Goal: Task Accomplishment & Management: Manage account settings

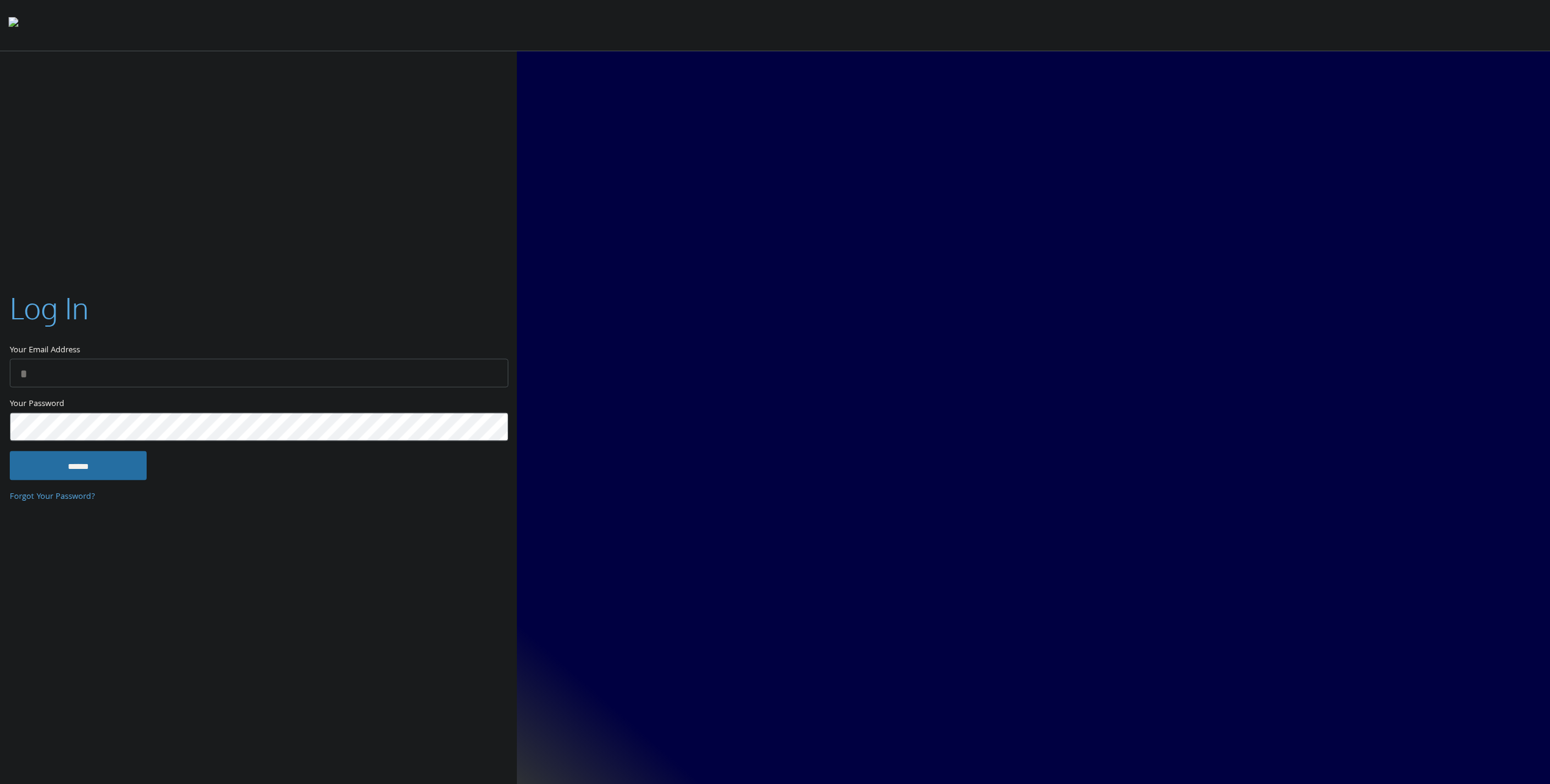
type input "**********"
click at [103, 466] on input "******" at bounding box center [78, 466] width 137 height 29
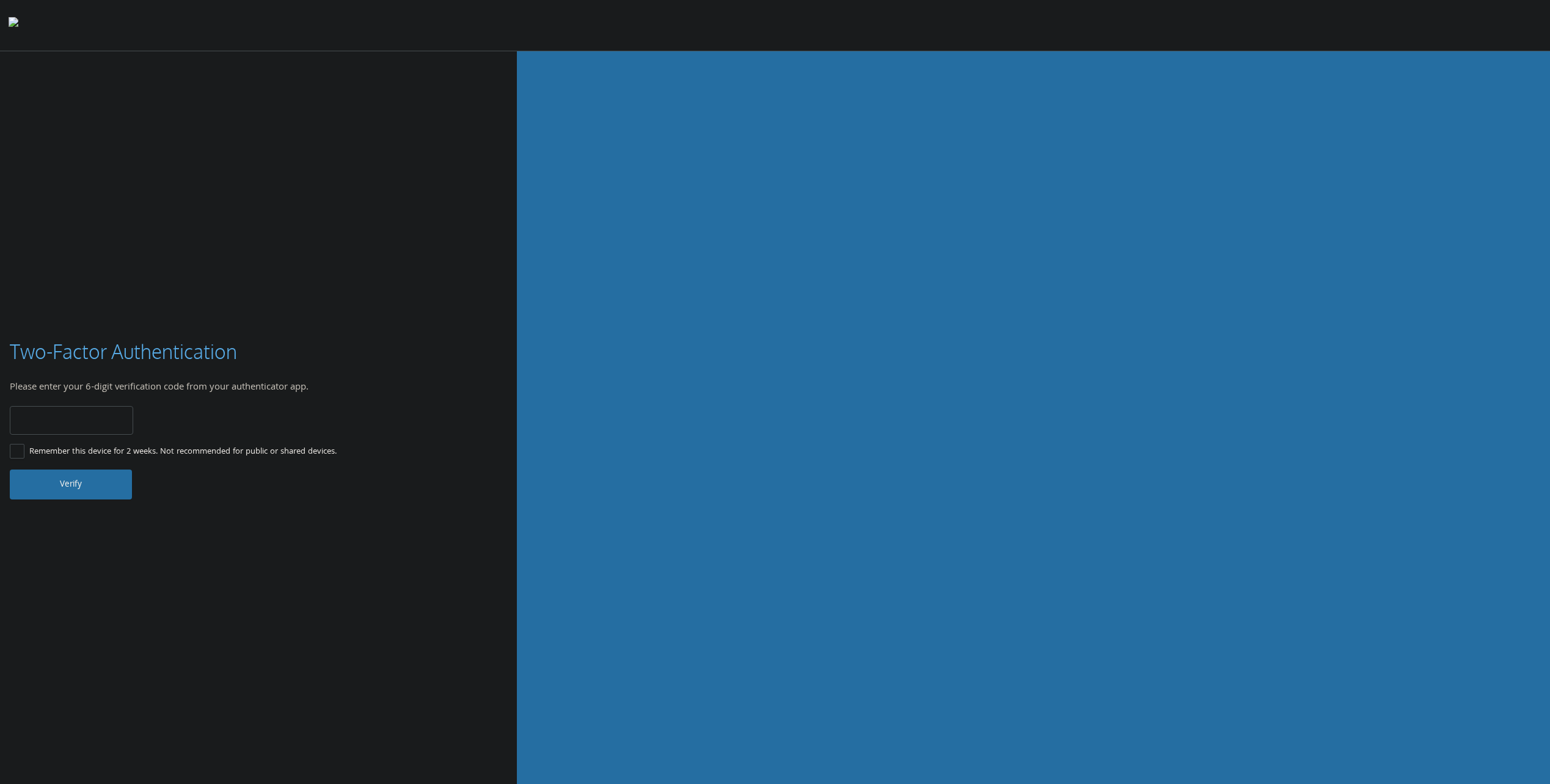
type input "******"
